Goal: Information Seeking & Learning: Learn about a topic

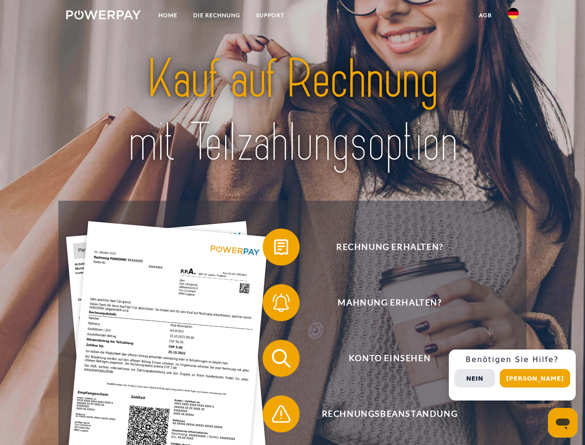
click at [103, 16] on img at bounding box center [103, 14] width 75 height 9
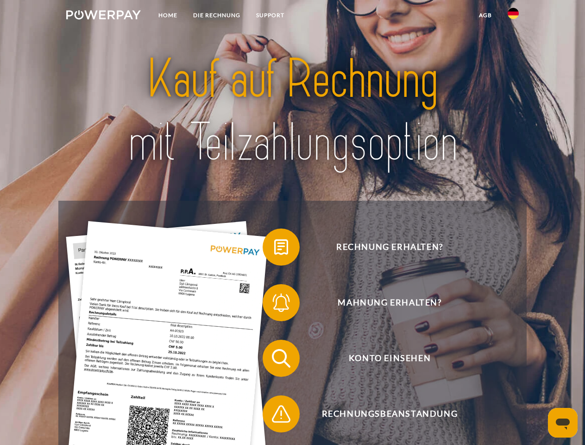
click at [513, 16] on img at bounding box center [513, 13] width 11 height 11
click at [485, 15] on link "agb" at bounding box center [485, 15] width 29 height 17
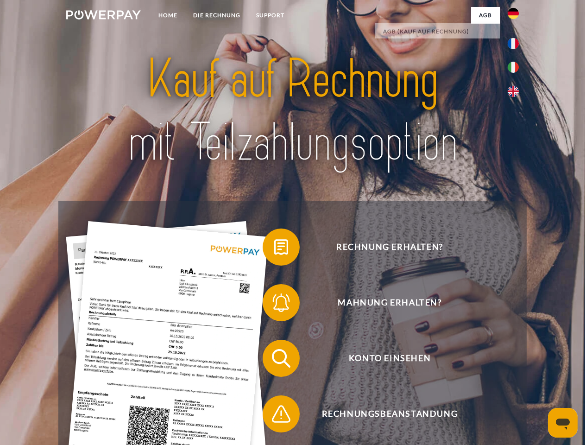
click at [274, 249] on span at bounding box center [267, 247] width 46 height 46
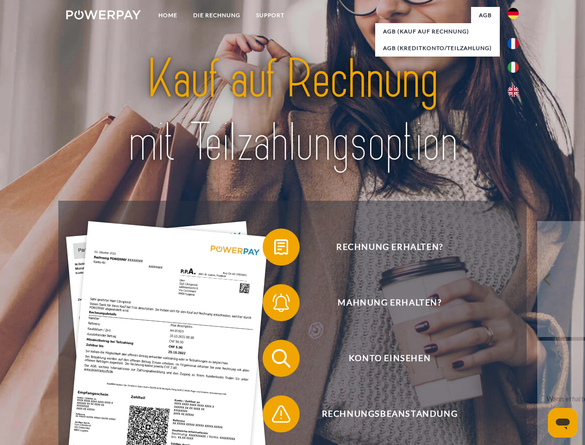
click at [274, 304] on span at bounding box center [267, 302] width 46 height 46
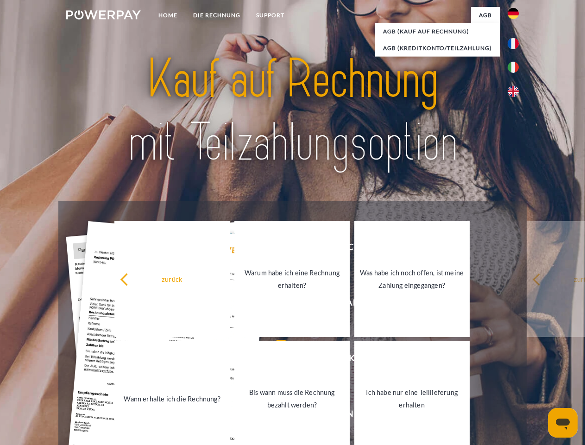
click at [274, 360] on link "Bis wann muss die Rechnung bezahlt werden?" at bounding box center [291, 398] width 115 height 116
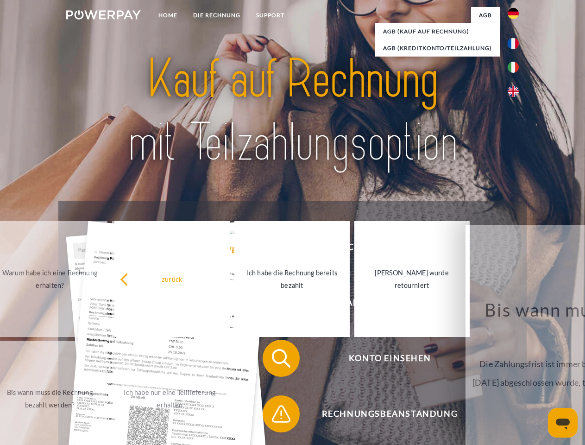
click at [274, 415] on span at bounding box center [267, 413] width 46 height 46
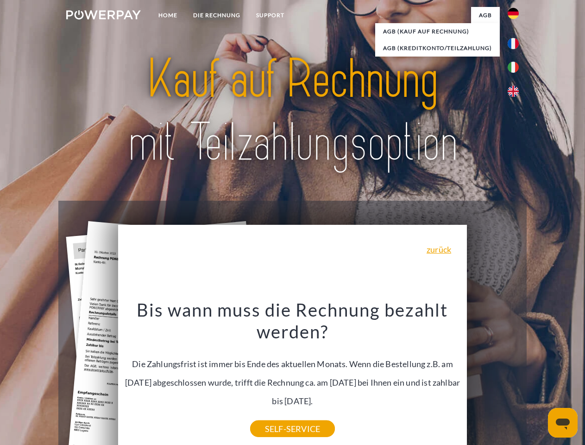
click at [515, 375] on div "Rechnung erhalten? Mahnung erhalten? Konto einsehen" at bounding box center [292, 386] width 468 height 370
click at [493, 376] on span "Konto einsehen" at bounding box center [389, 357] width 227 height 37
click at [538, 378] on header "Home DIE RECHNUNG SUPPORT" at bounding box center [292, 320] width 585 height 640
